Goal: Task Accomplishment & Management: Complete application form

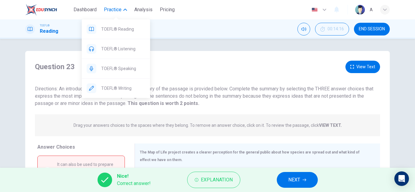
click at [114, 7] on span "Practice" at bounding box center [113, 9] width 18 height 7
drag, startPoint x: 116, startPoint y: 6, endPoint x: 114, endPoint y: 16, distance: 9.5
click at [116, 6] on span "Practice" at bounding box center [113, 9] width 18 height 7
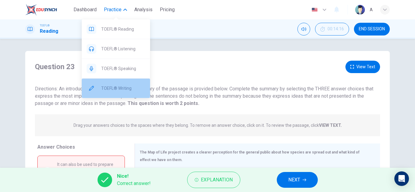
click at [118, 87] on span "TOEFL® Writing" at bounding box center [123, 88] width 44 height 7
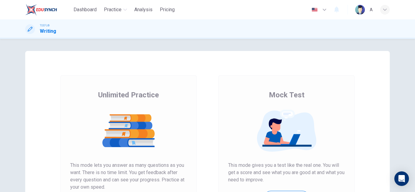
scroll to position [101, 0]
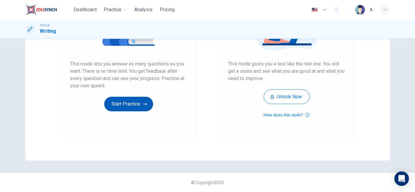
click at [139, 99] on button "Start Practice" at bounding box center [128, 104] width 49 height 15
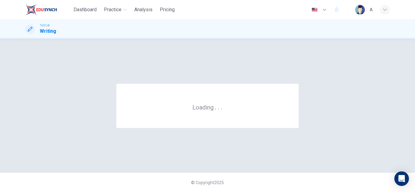
scroll to position [0, 0]
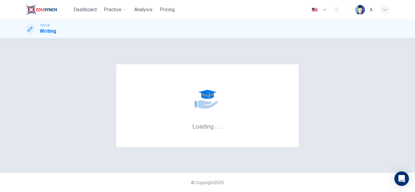
click at [165, 108] on div "Loading . . ." at bounding box center [207, 105] width 182 height 83
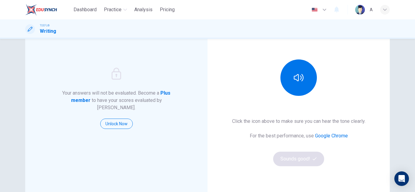
scroll to position [61, 0]
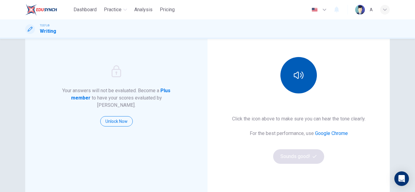
click at [296, 69] on button "button" at bounding box center [298, 75] width 36 height 36
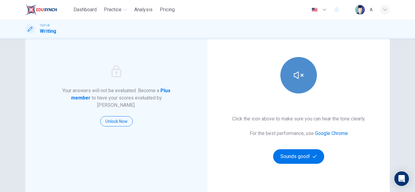
drag, startPoint x: 295, startPoint y: 70, endPoint x: 294, endPoint y: 73, distance: 3.4
click at [294, 71] on button "button" at bounding box center [298, 75] width 36 height 36
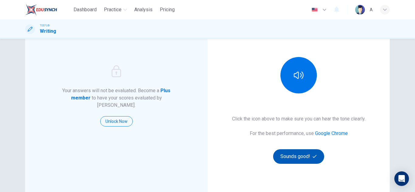
click at [302, 153] on button "Sounds good!" at bounding box center [298, 156] width 51 height 15
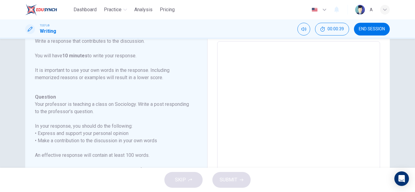
scroll to position [30, 0]
click at [249, 78] on textarea at bounding box center [298, 143] width 154 height 193
type textarea "T"
type textarea "x"
type textarea "Th"
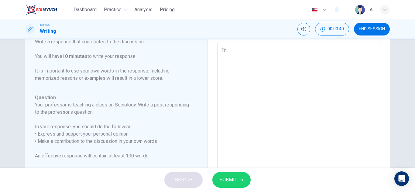
type textarea "x"
type textarea "This"
type textarea "x"
type textarea "This"
type textarea "x"
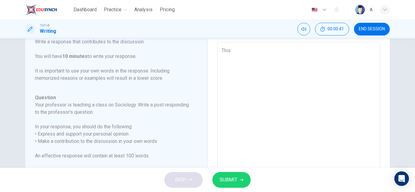
type textarea "This i"
type textarea "x"
type textarea "This is"
type textarea "x"
type textarea "This is a"
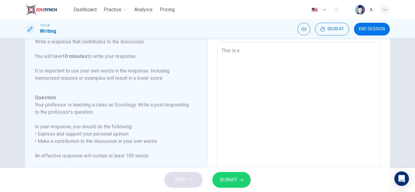
type textarea "x"
type textarea "This is ac"
type textarea "x"
type textarea "This is a"
type textarea "x"
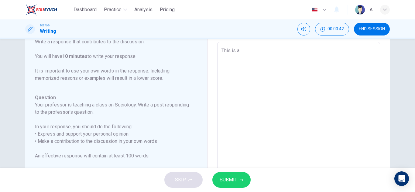
type textarea "This is a"
type textarea "x"
type textarea "This is a c"
type textarea "x"
type textarea "This is a co"
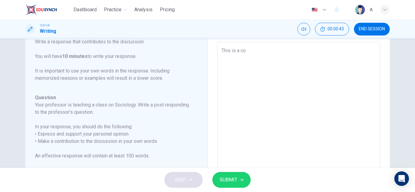
type textarea "x"
type textarea "This is a con"
type textarea "x"
type textarea "This is a cont"
type textarea "x"
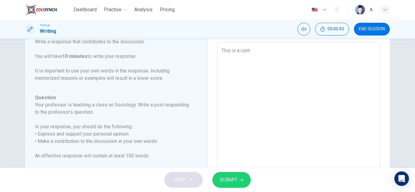
type textarea "This is a contr"
type textarea "x"
type textarea "This is a contro"
type textarea "x"
type textarea "This is a controv"
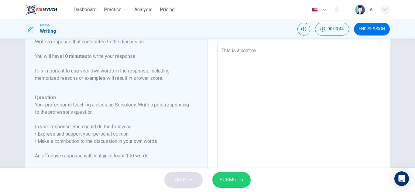
type textarea "x"
type textarea "This is a controve"
type textarea "x"
type textarea "This is a controver"
type textarea "x"
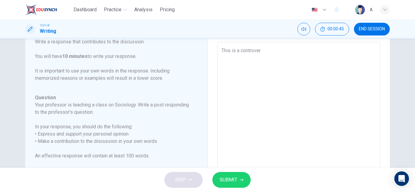
type textarea "This is a controvers"
type textarea "x"
type textarea "This is a controversi"
type textarea "x"
type textarea "This is a controversial"
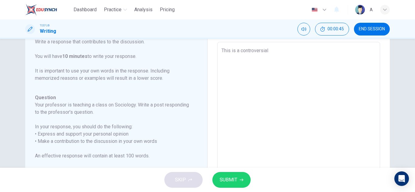
type textarea "x"
type textarea "This is a controversial"
type textarea "x"
type textarea "This is a controversial t"
type textarea "x"
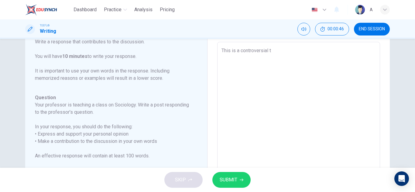
type textarea "This is a controversial to"
type textarea "x"
type textarea "This is a controversial top"
type textarea "x"
type textarea "This is a controversial topi"
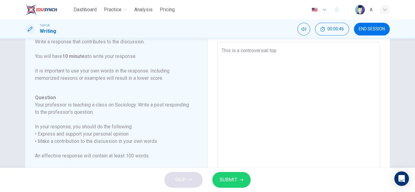
type textarea "x"
type textarea "This is a controversial topic"
type textarea "x"
type textarea "This is a controversial topic,"
type textarea "x"
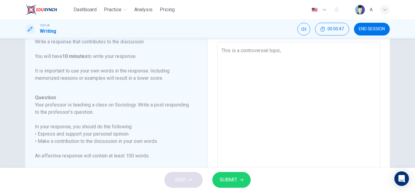
type textarea "This is a controversial topic,"
type textarea "x"
type textarea "This is a controversial topic, b"
type textarea "x"
type textarea "This is a controversial topic, bu"
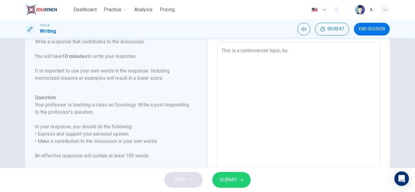
type textarea "x"
type textarea "This is a controversial topic, but"
type textarea "x"
type textarea "This is a controversial topic, but"
type textarea "x"
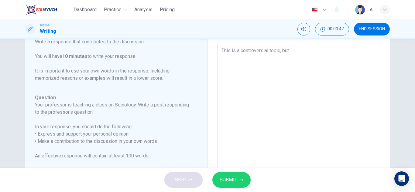
type textarea "This is a controversial topic, but m"
type textarea "x"
type textarea "This is a controversial topic, but my"
type textarea "x"
type textarea "This is a controversial topic, but my o"
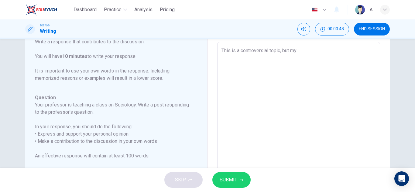
type textarea "x"
type textarea "This is a controversial topic, but my ow"
type textarea "x"
type textarea "This is a controversial topic, but my own"
type textarea "x"
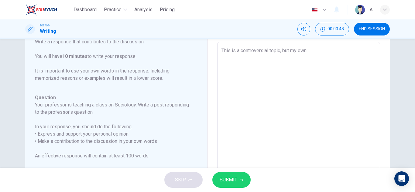
type textarea "This is a controversial topic, but my own"
type textarea "x"
type textarea "This is a controversial topic, but my own p"
type textarea "x"
type textarea "This is a controversial topic, but my own pe"
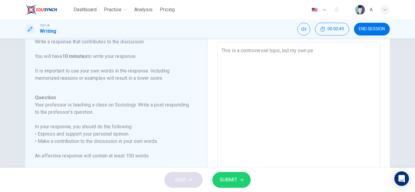
type textarea "x"
type textarea "This is a controversial topic, but my own per"
type textarea "x"
type textarea "This is a controversial topic, but my own pers"
type textarea "x"
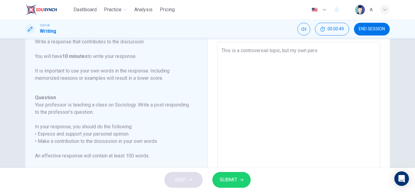
type textarea "This is a controversial topic, but my own perso"
type textarea "x"
type textarea "This is a controversial topic, but my own person"
type textarea "x"
type textarea "This is a controversial topic, but my own persona"
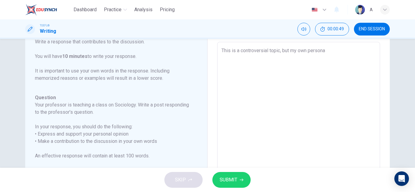
type textarea "x"
type textarea "This is a controversial topic, but my own personal"
type textarea "x"
type textarea "This is a controversial topic, but my own personal"
type textarea "x"
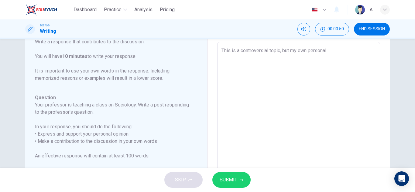
type textarea "This is a controversial topic, but my own personal b"
type textarea "x"
type textarea "This is a controversial topic, but my own personal be"
type textarea "x"
type textarea "This is a controversial topic, but my own personal bel"
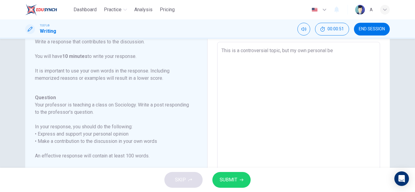
type textarea "x"
type textarea "This is a controversial topic, but my own personal beli"
type textarea "x"
type textarea "This is a controversial topic, but my own personal belie"
type textarea "x"
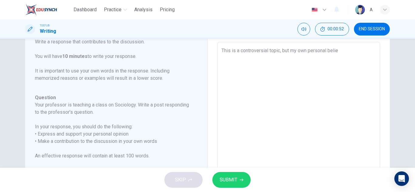
type textarea "This is a controversial topic, but my own personal belief"
type textarea "x"
type textarea "This is a controversial topic, but my own personal belief"
type textarea "x"
type textarea "This is a controversial topic, but my own personal belief i"
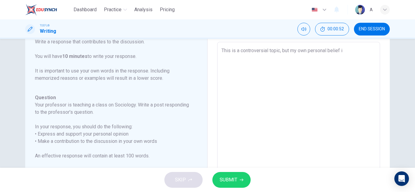
type textarea "x"
type textarea "This is a controversial topic, but my own personal belief is"
type textarea "x"
type textarea "This is a controversial topic, but my own personal belief is"
type textarea "x"
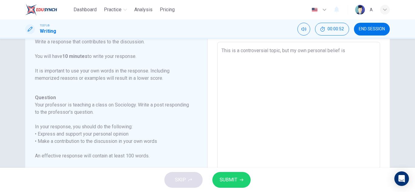
type textarea "This is a controversial topic, but my own personal belief is t"
type textarea "x"
type textarea "This is a controversial topic, but my own personal belief is th"
type textarea "x"
type textarea "This is a controversial topic, but my own personal belief is tha"
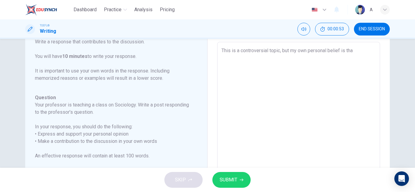
type textarea "x"
type textarea "This is a controversial topic, but my own personal belief is that"
type textarea "x"
type textarea "This is a controversial topic, but my own personal belief is that"
type textarea "x"
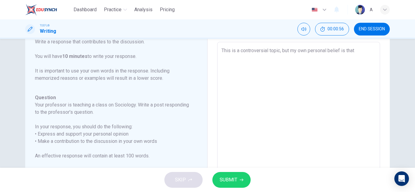
type textarea "This is a controversial topic, but my own personal belief is that t"
type textarea "x"
type textarea "This is a controversial topic, but my own personal belief is that th"
type textarea "x"
type textarea "This is a controversial topic, but my own personal belief is that the"
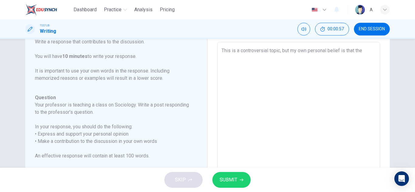
type textarea "x"
type textarea "This is a controversial topic, but my own personal belief is that the"
type textarea "x"
type textarea "This is a controversial topic, but my own personal belief is that the c"
type textarea "x"
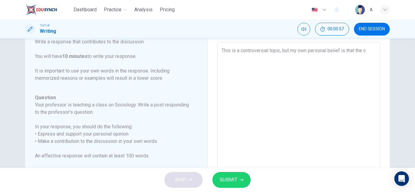
type textarea "This is a controversial topic, but my own personal belief is that the co"
type textarea "x"
type textarea "This is a controversial topic, but my own personal belief is that the con"
type textarea "x"
type textarea "This is a controversial topic, but my own personal belief is that the conc"
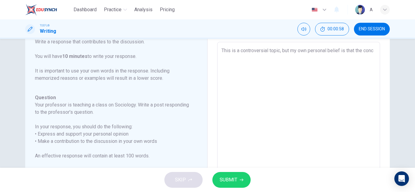
type textarea "x"
type textarea "This is a controversial topic, but my own personal belief is that the conce"
type textarea "x"
type textarea "This is a controversial topic, but my own personal belief is that the concep"
type textarea "x"
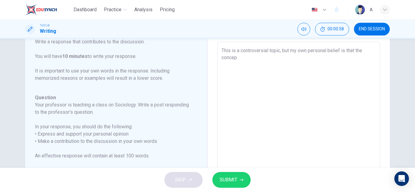
type textarea "This is a controversial topic, but my own personal belief is that the concept"
type textarea "x"
type textarea "This is a controversial topic, but my own personal belief is that the concept"
type textarea "x"
type textarea "This is a controversial topic, but my own personal belief is that the concept o"
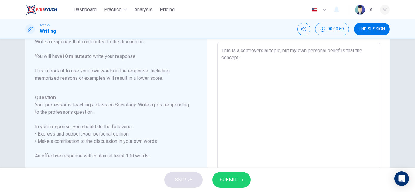
type textarea "x"
type textarea "This is a controversial topic, but my own personal belief is that the concept of"
type textarea "x"
type textarea "This is a controversial topic, but my own personal belief is that the concept of"
type textarea "x"
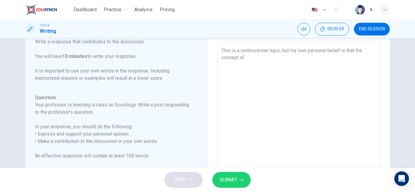
type textarea "This is a controversial topic, but my own personal belief is that the concept o…"
type textarea "x"
type textarea "This is a controversial topic, but my own personal belief is that the concept o…"
type textarea "x"
type textarea "This is a controversial topic, but my own personal belief is that the concept o…"
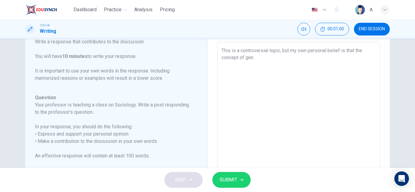
type textarea "x"
type textarea "This is a controversial topic, but my own personal belief is that the concept o…"
type textarea "x"
type textarea "This is a controversial topic, but my own personal belief is that the concept o…"
type textarea "x"
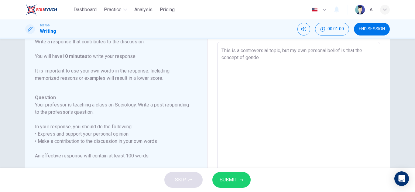
type textarea "This is a controversial topic, but my own personal belief is that the concept o…"
type textarea "x"
type textarea "This is a controversial topic, but my own personal belief is that the concept o…"
type textarea "x"
type textarea "This is a controversial topic, but my own personal belief is that the concept o…"
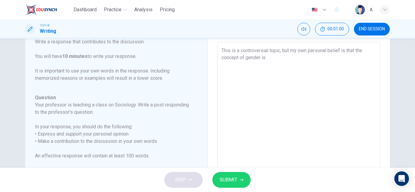
type textarea "x"
type textarea "This is a controversial topic, but my own personal belief is that the concept o…"
type textarea "x"
type textarea "This is a controversial topic, but my own personal belief is that the concept o…"
type textarea "x"
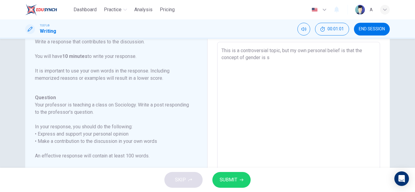
type textarea "This is a controversial topic, but my own personal belief is that the concept o…"
type textarea "x"
type textarea "This is a controversial topic, but my own personal belief is that the concept o…"
type textarea "x"
type textarea "This is a controversial topic, but my own personal belief is that the concept o…"
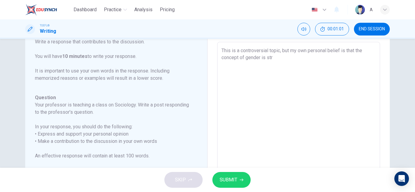
type textarea "x"
type textarea "This is a controversial topic, but my own personal belief is that the concept o…"
type textarea "x"
type textarea "This is a controversial topic, but my own personal belief is that the concept o…"
type textarea "x"
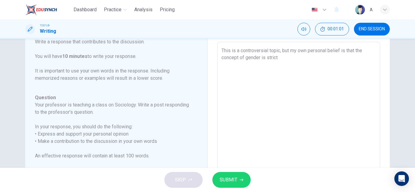
type textarea "This is a controversial topic, but my own personal belief is that the concept o…"
type textarea "x"
type textarea "This is a controversial topic, but my own personal belief is that the concept o…"
type textarea "x"
type textarea "This is a controversial topic, but my own personal belief is that the concept o…"
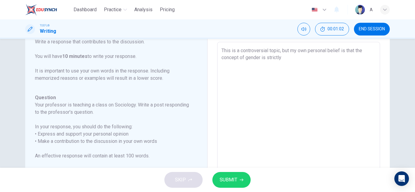
type textarea "x"
type textarea "This is a controversial topic, but my own personal belief is that the concept o…"
type textarea "x"
type textarea "This is a controversial topic, but my own personal belief is that the concept o…"
type textarea "x"
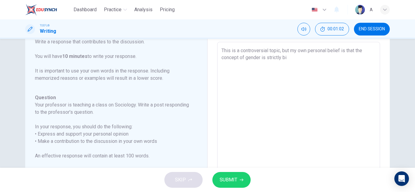
type textarea "This is a controversial topic, but my own personal belief is that the concept o…"
type textarea "x"
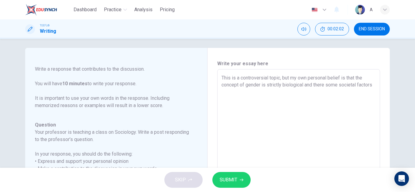
scroll to position [0, 0]
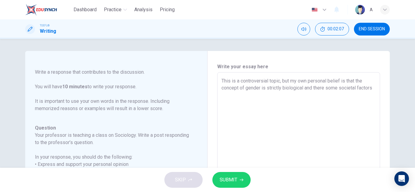
click at [324, 89] on textarea "This is a controversial topic, but my own personal belief is that the concept o…" at bounding box center [298, 173] width 154 height 193
click at [237, 92] on textarea "This is a controversial topic, but my own personal belief is that the concept o…" at bounding box center [298, 173] width 154 height 193
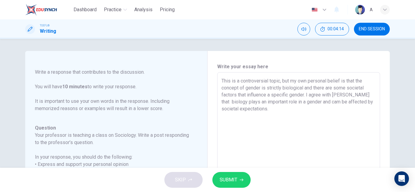
drag, startPoint x: 334, startPoint y: 106, endPoint x: 330, endPoint y: 104, distance: 4.8
click at [330, 104] on textarea "This is a controversial topic, but my own personal belief is that the concept o…" at bounding box center [298, 173] width 154 height 193
click at [292, 111] on textarea "This is a controversial topic, but my own personal belief is that the concept o…" at bounding box center [298, 173] width 154 height 193
click at [297, 101] on textarea "This is a controversial topic, but my own personal belief is that the concept o…" at bounding box center [298, 173] width 154 height 193
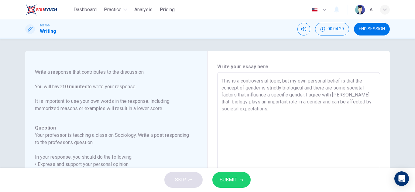
click at [322, 103] on textarea "This is a controversial topic, but my own personal belief is that the concept o…" at bounding box center [298, 173] width 154 height 193
click at [282, 108] on textarea "This is a controversial topic, but my own personal belief is that the concept o…" at bounding box center [298, 173] width 154 height 193
click at [312, 102] on textarea "This is a controversial topic, but my own personal belief is that the concept o…" at bounding box center [298, 173] width 154 height 193
drag, startPoint x: 359, startPoint y: 95, endPoint x: 350, endPoint y: 92, distance: 8.8
click at [350, 92] on textarea "This is a controversial topic, but my own personal belief is that the concept o…" at bounding box center [298, 173] width 154 height 193
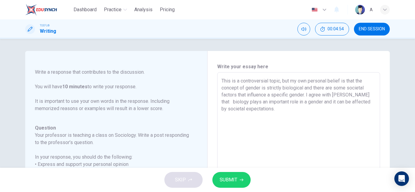
click at [323, 104] on textarea "This is a controversial topic, but my own personal belief is that the concept o…" at bounding box center [298, 173] width 154 height 193
drag, startPoint x: 325, startPoint y: 103, endPoint x: 346, endPoint y: 103, distance: 21.0
click at [325, 103] on textarea "This is a controversial topic, but my own personal belief is that the concept o…" at bounding box center [298, 173] width 154 height 193
click at [331, 108] on textarea "This is a controversial topic, but my own personal belief is that the concept o…" at bounding box center [298, 173] width 154 height 193
drag, startPoint x: 289, startPoint y: 109, endPoint x: 270, endPoint y: 109, distance: 19.4
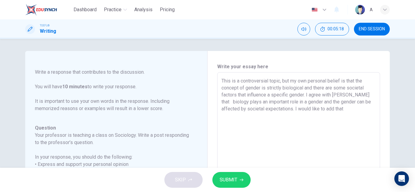
click at [270, 109] on textarea "This is a controversial topic, but my own personal belief is that the concept o…" at bounding box center [298, 173] width 154 height 193
click at [264, 110] on textarea "This is a controversial topic, but my own personal belief is that the concept o…" at bounding box center [298, 173] width 154 height 193
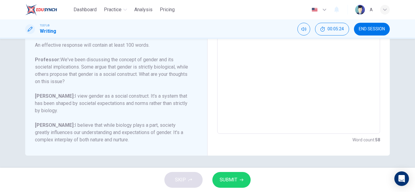
scroll to position [20, 0]
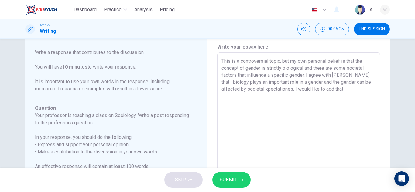
click at [289, 90] on textarea "This is a controversial topic, but my own personal belief is that the concept o…" at bounding box center [298, 154] width 154 height 193
drag, startPoint x: 291, startPoint y: 90, endPoint x: 264, endPoint y: 92, distance: 27.1
click at [264, 92] on textarea "This is a controversial topic, but my own personal belief is that the concept o…" at bounding box center [298, 154] width 154 height 193
click at [333, 89] on textarea "This is a controversial topic, but my own personal belief is that the concept o…" at bounding box center [298, 154] width 154 height 193
click at [247, 97] on textarea "This is a controversial topic, but my own personal belief is that the concept o…" at bounding box center [298, 154] width 154 height 193
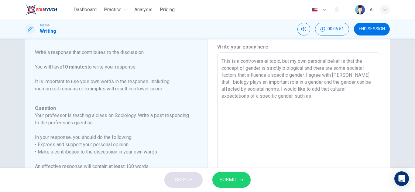
click at [315, 97] on textarea "This is a controversial topic, but my own personal belief is that the concept o…" at bounding box center [298, 154] width 154 height 193
click at [280, 89] on textarea "This is a controversial topic, but my own personal belief is that the concept o…" at bounding box center [298, 154] width 154 height 193
click at [309, 102] on textarea "This is a controversial topic, but my own personal belief is that the concept o…" at bounding box center [298, 154] width 154 height 193
drag, startPoint x: 291, startPoint y: 97, endPoint x: 267, endPoint y: 102, distance: 25.2
click at [249, 97] on textarea "This is a controversial topic, but my own personal belief is that the concept o…" at bounding box center [298, 154] width 154 height 193
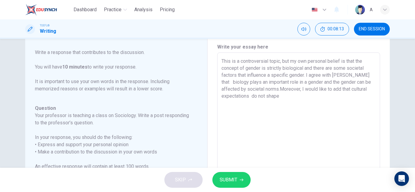
click at [287, 98] on textarea "This is a controversial topic, but my own personal belief is that the concept o…" at bounding box center [298, 154] width 154 height 193
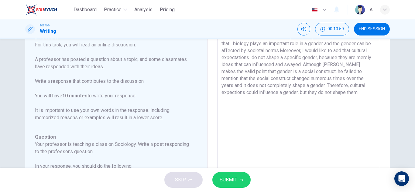
scroll to position [0, 0]
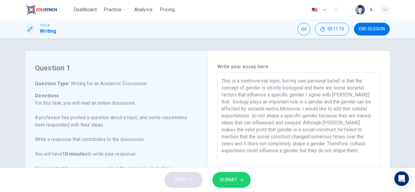
click at [278, 108] on textarea "This is a controversial topic, but my own personal belief is that the concept o…" at bounding box center [298, 173] width 154 height 193
click at [260, 151] on textarea "This is a controversial topic, but my own personal belief is that the concept o…" at bounding box center [298, 173] width 154 height 193
click at [262, 151] on textarea "This is a controversial topic, but my own personal belief is that the concept o…" at bounding box center [298, 173] width 154 height 193
drag, startPoint x: 82, startPoint y: 38, endPoint x: 87, endPoint y: 38, distance: 5.2
click at [84, 38] on div "TOEFL® Writing 00:11:45 END SESSION" at bounding box center [207, 28] width 415 height 19
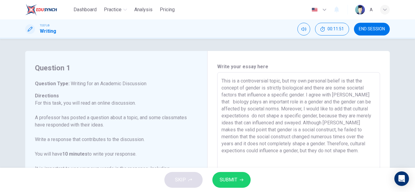
click at [243, 178] on button "SUBMIT" at bounding box center [231, 180] width 38 height 16
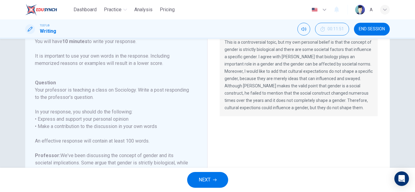
scroll to position [80, 0]
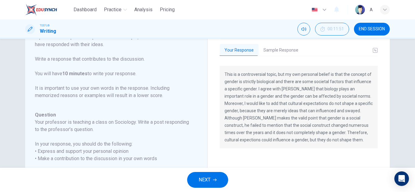
click at [294, 47] on button "Sample Response" at bounding box center [280, 50] width 45 height 13
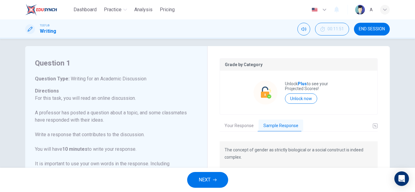
scroll to position [0, 0]
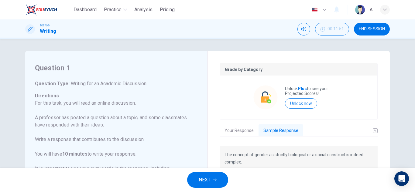
click at [241, 137] on div "Grade by Category Unlock Plus to see your Projected Scores! Unlock now Your Res…" at bounding box center [299, 168] width 158 height 210
drag, startPoint x: 238, startPoint y: 133, endPoint x: 237, endPoint y: 131, distance: 3.1
click at [238, 133] on button "Your Response" at bounding box center [239, 131] width 39 height 13
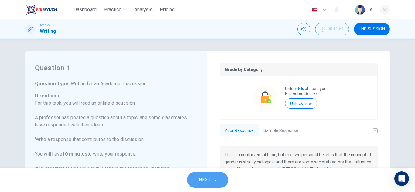
click at [209, 180] on span "NEXT" at bounding box center [205, 180] width 12 height 9
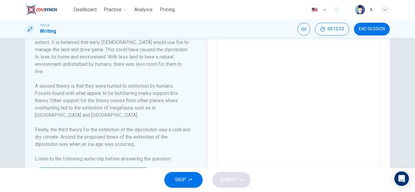
scroll to position [213, 0]
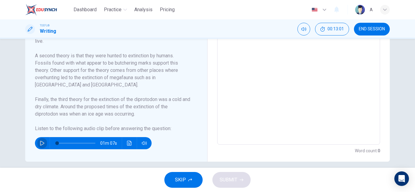
click at [37, 145] on button "button" at bounding box center [42, 143] width 10 height 12
click at [41, 144] on icon "button" at bounding box center [42, 143] width 5 height 5
click at [41, 145] on icon "button" at bounding box center [42, 143] width 4 height 5
click at [37, 137] on button "button" at bounding box center [42, 143] width 10 height 12
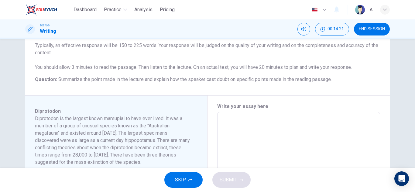
scroll to position [121, 0]
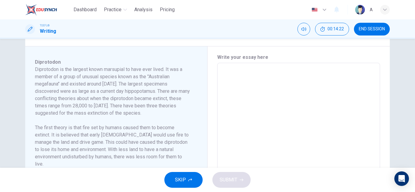
click at [251, 88] on textarea at bounding box center [298, 149] width 154 height 163
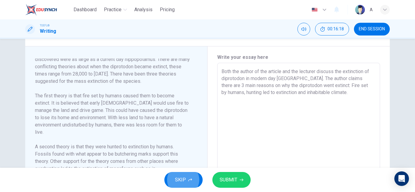
click button "SKIP" at bounding box center [183, 180] width 38 height 16
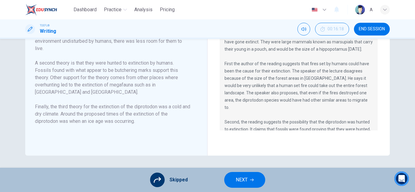
scroll to position [106, 0]
